Goal: Task Accomplishment & Management: Complete application form

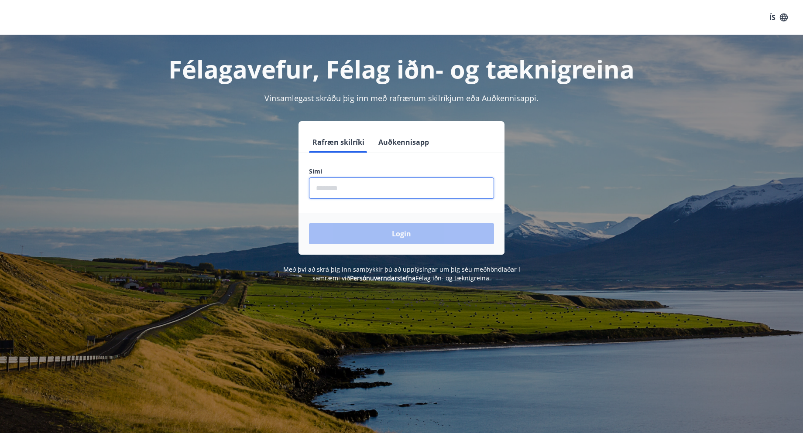
click at [378, 191] on input "phone" at bounding box center [401, 188] width 185 height 21
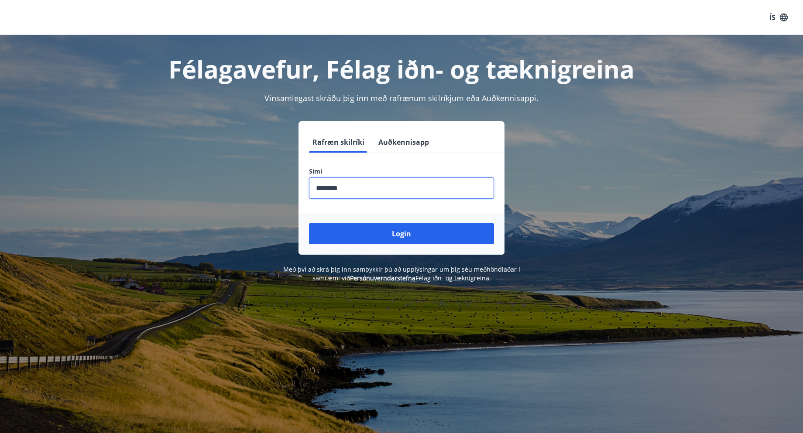
type input "********"
click at [309, 223] on button "Login" at bounding box center [401, 233] width 185 height 21
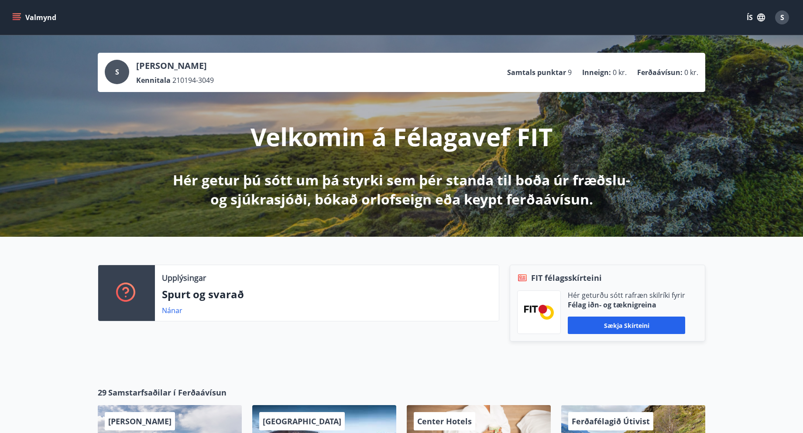
click at [13, 22] on button "Valmynd" at bounding box center [34, 18] width 49 height 16
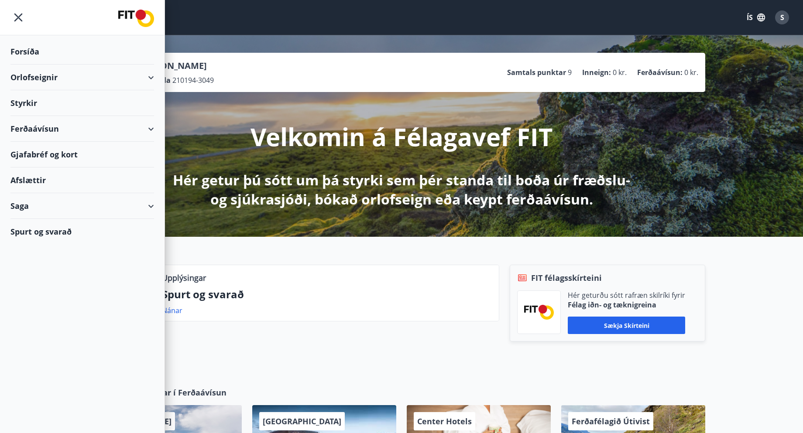
click at [44, 129] on div "Ferðaávísun" at bounding box center [82, 129] width 144 height 26
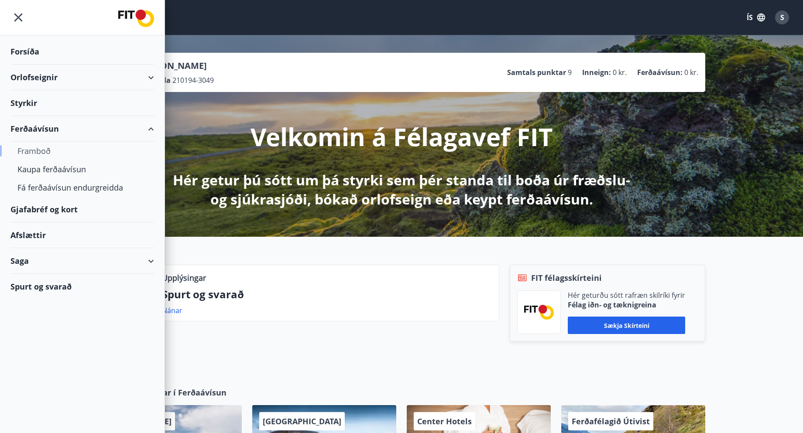
click at [34, 148] on div "Framboð" at bounding box center [82, 151] width 130 height 18
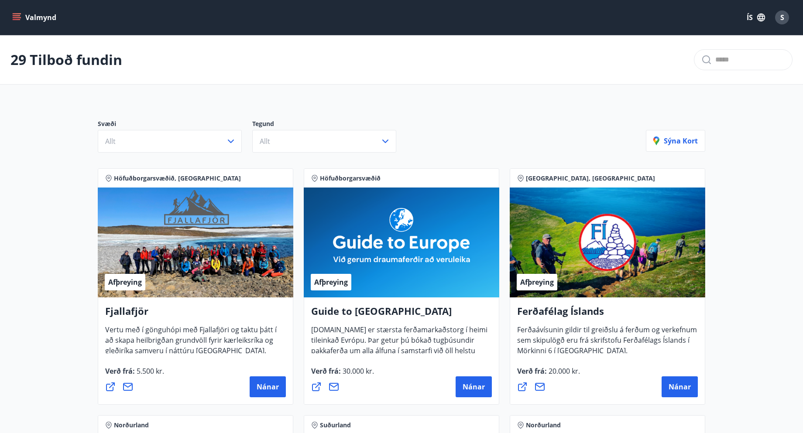
click at [30, 21] on button "Valmynd" at bounding box center [34, 18] width 49 height 16
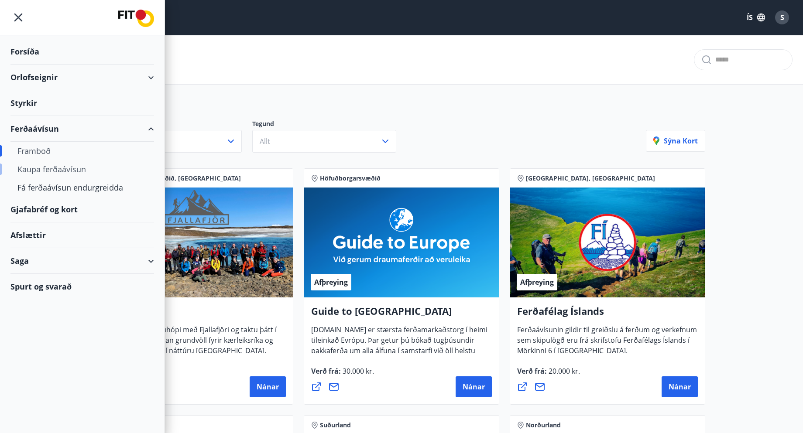
click at [50, 167] on div "Kaupa ferðaávísun" at bounding box center [82, 169] width 130 height 18
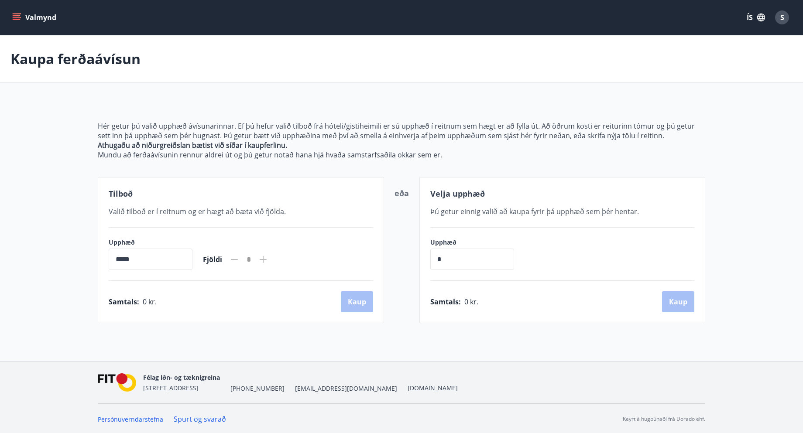
click at [46, 21] on button "Valmynd" at bounding box center [34, 18] width 49 height 16
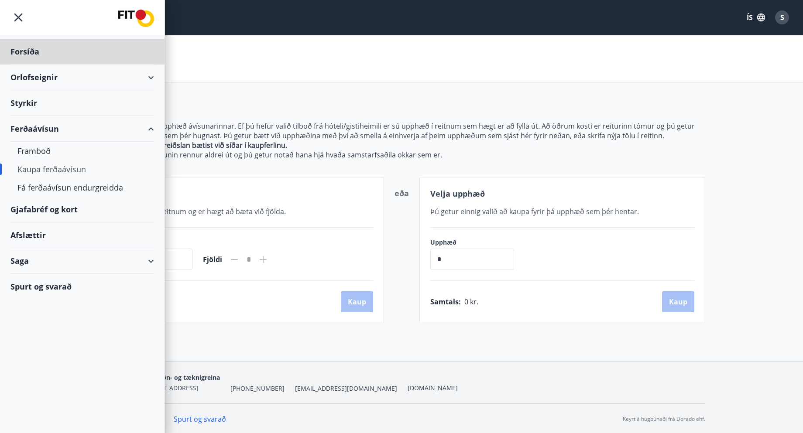
click at [50, 65] on div "Styrkir" at bounding box center [82, 52] width 144 height 26
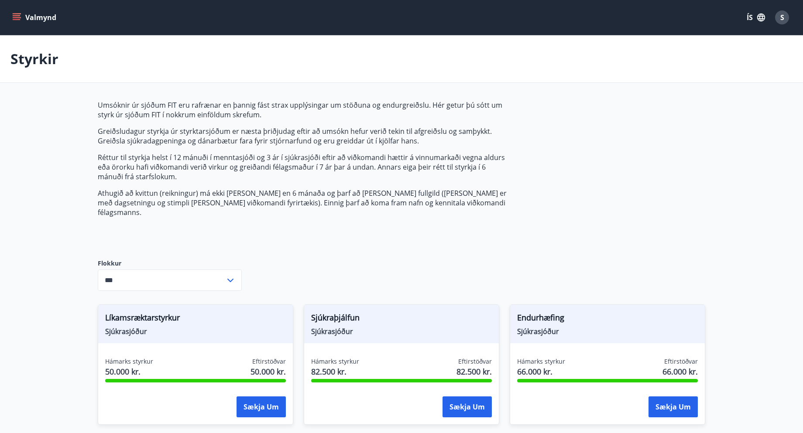
type input "***"
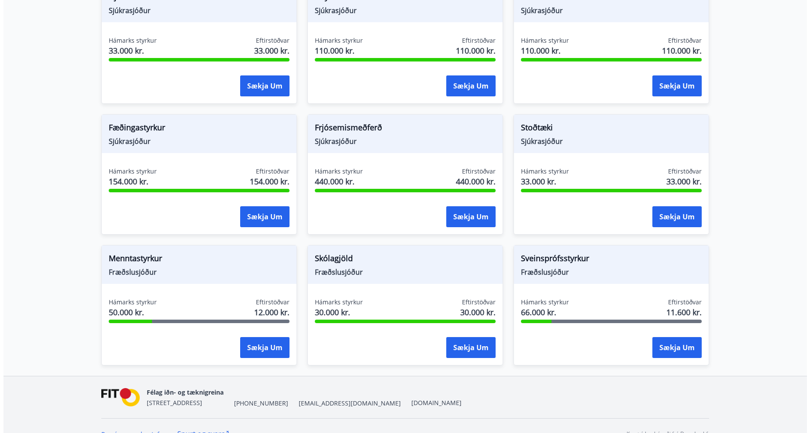
scroll to position [590, 0]
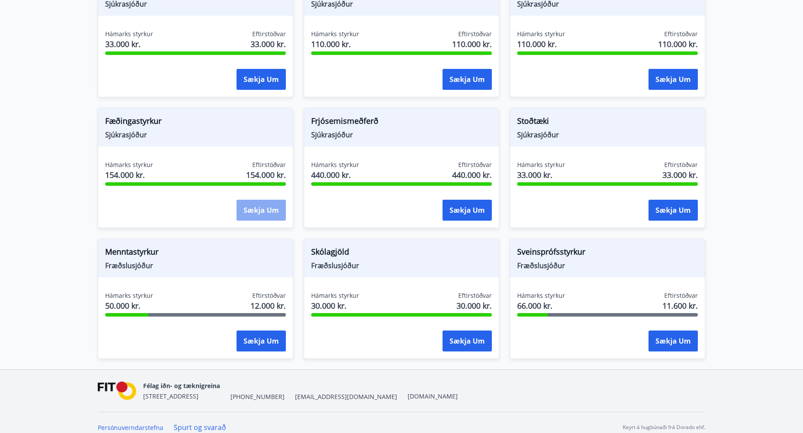
click at [248, 206] on button "Sækja um" at bounding box center [261, 210] width 49 height 21
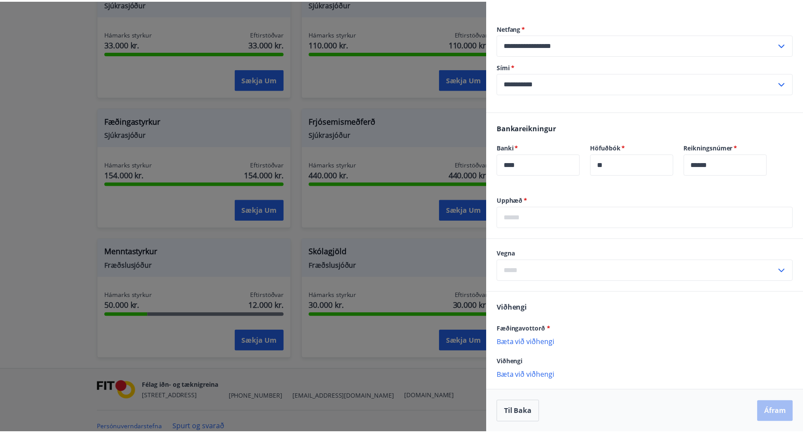
scroll to position [212, 0]
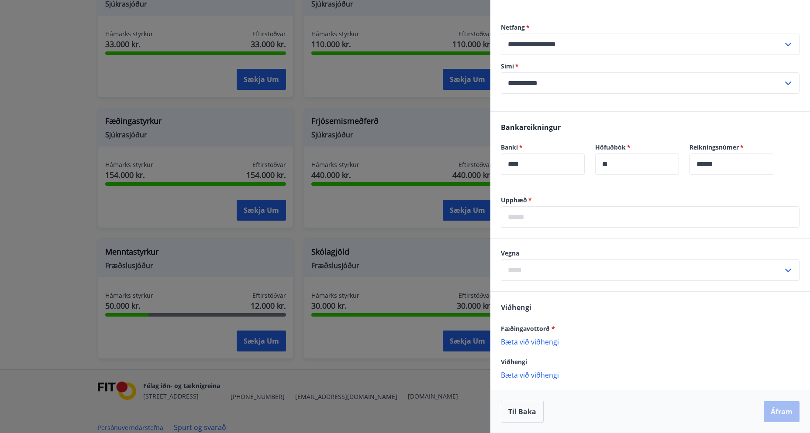
click at [447, 374] on div at bounding box center [405, 216] width 810 height 433
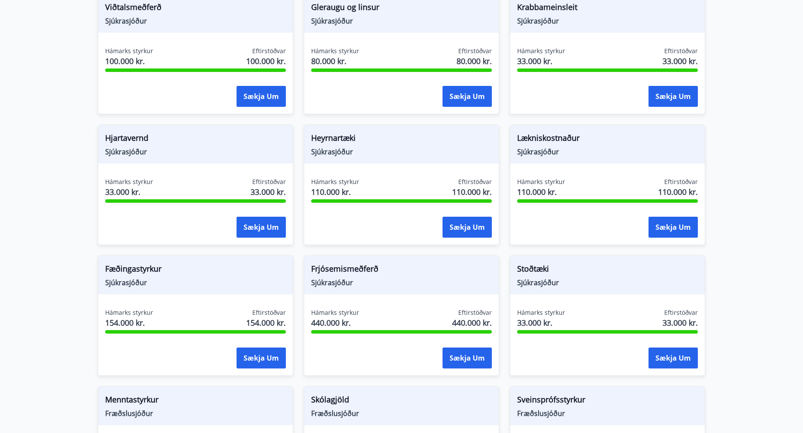
scroll to position [459, 0]
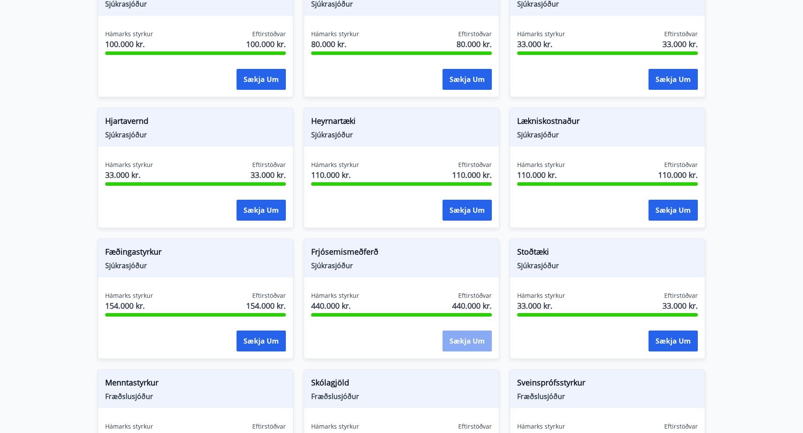
click at [447, 334] on button "Sækja um" at bounding box center [467, 341] width 49 height 21
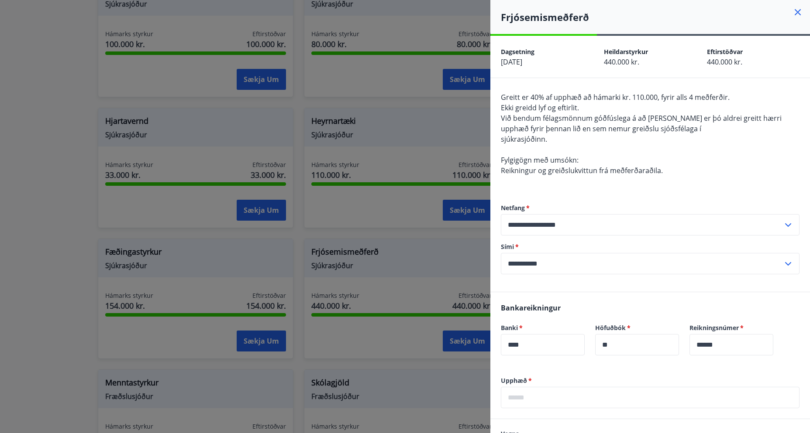
click at [413, 194] on div at bounding box center [405, 216] width 810 height 433
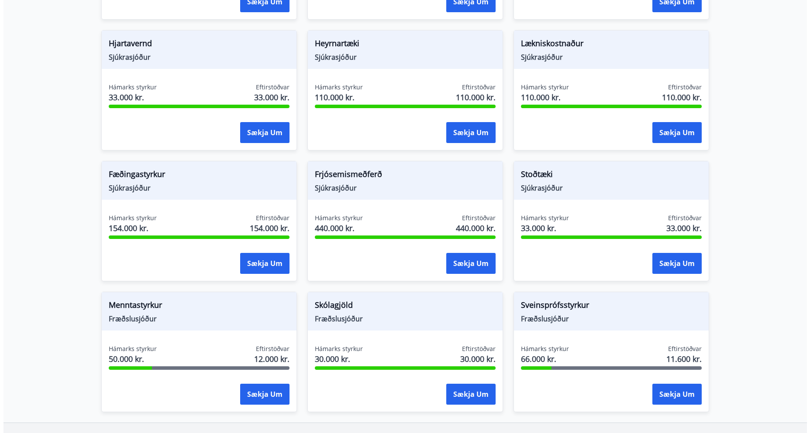
scroll to position [590, 0]
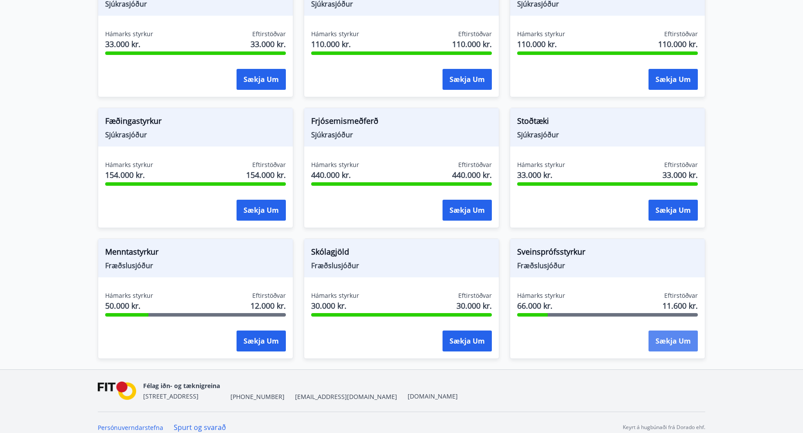
click at [671, 336] on button "Sækja um" at bounding box center [673, 341] width 49 height 21
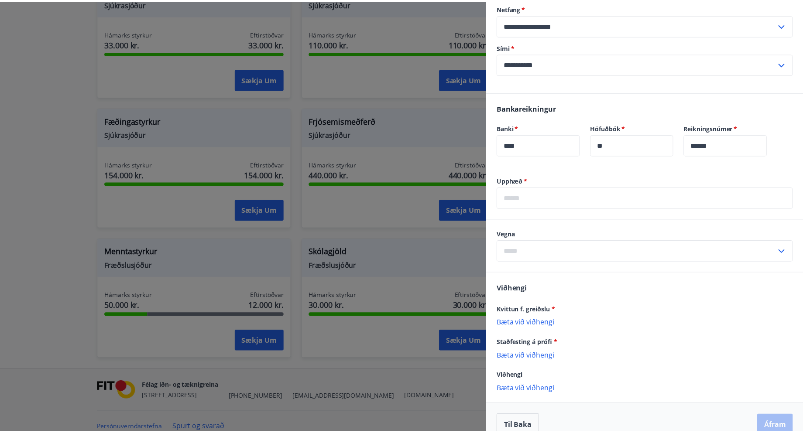
scroll to position [203, 0]
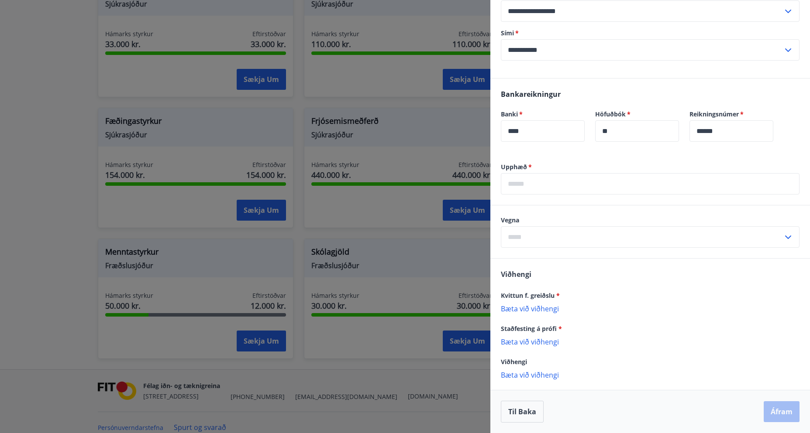
click at [392, 336] on div at bounding box center [405, 216] width 810 height 433
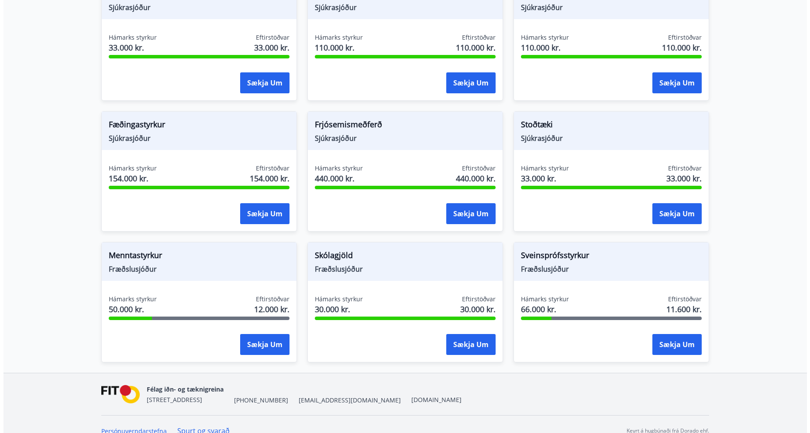
scroll to position [590, 0]
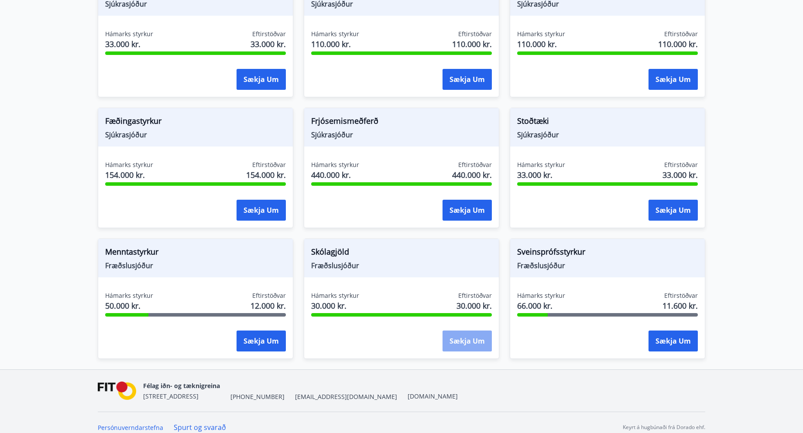
click at [465, 331] on button "Sækja um" at bounding box center [467, 341] width 49 height 21
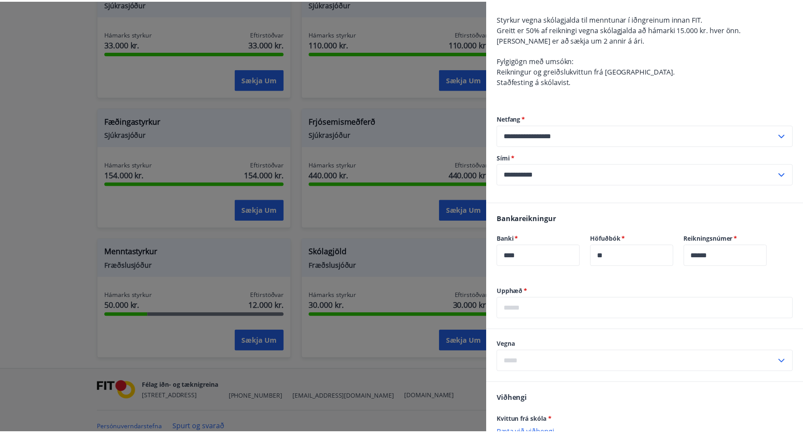
scroll to position [203, 0]
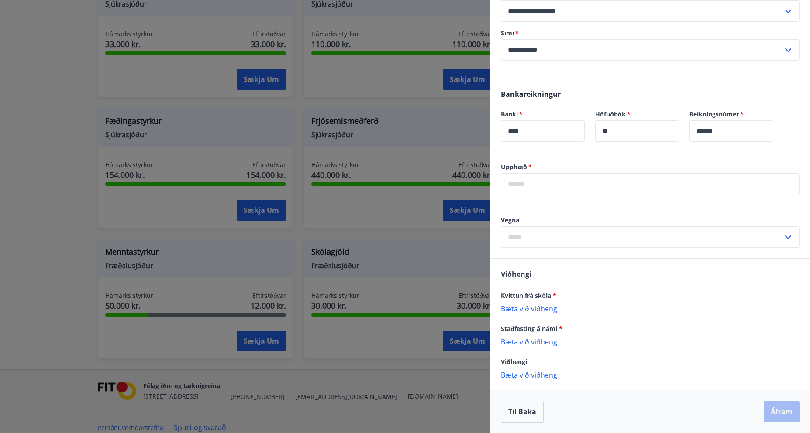
click at [395, 293] on div at bounding box center [405, 216] width 810 height 433
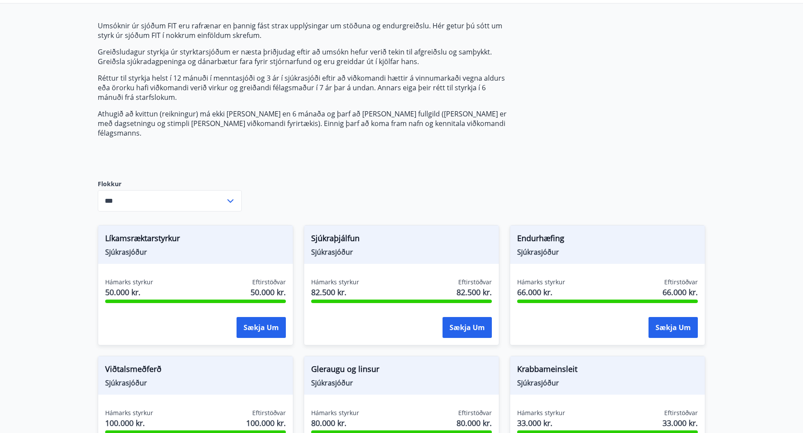
scroll to position [0, 0]
